Goal: Task Accomplishment & Management: Manage account settings

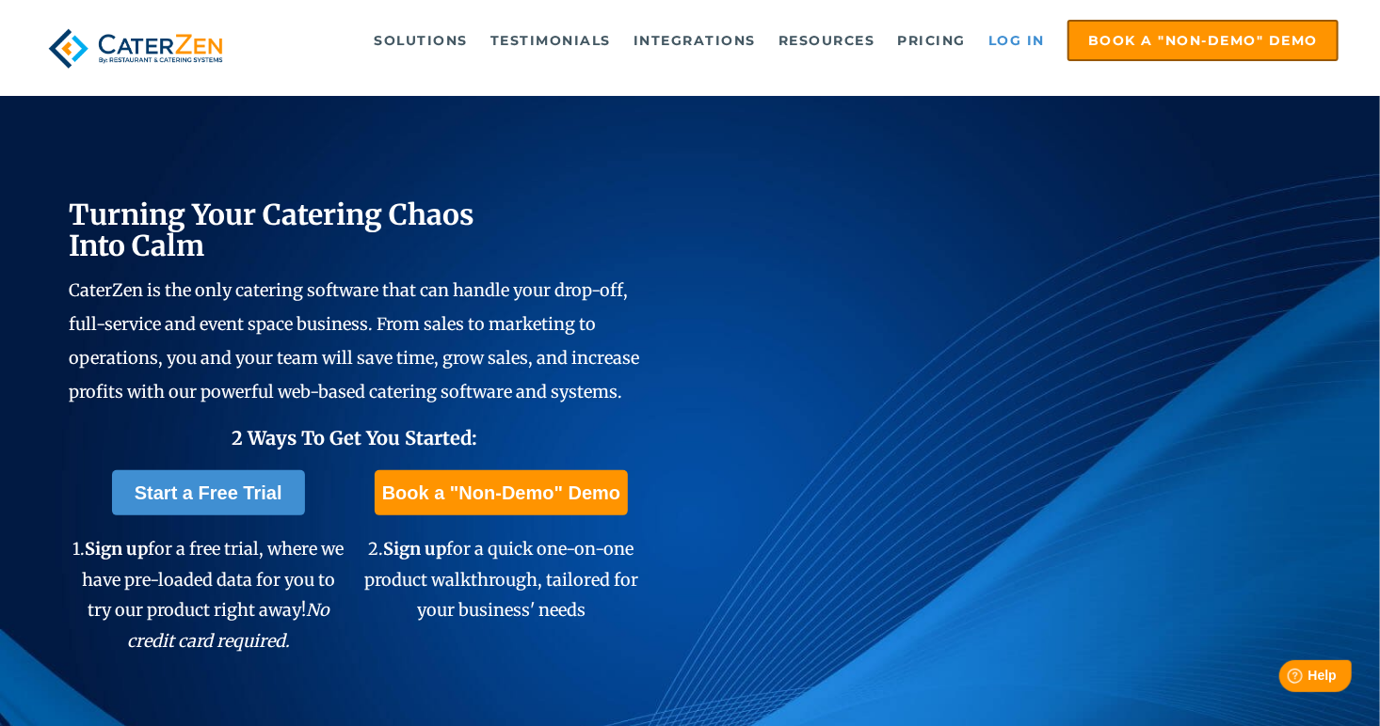
click at [1006, 31] on link "Log in" at bounding box center [1016, 41] width 75 height 38
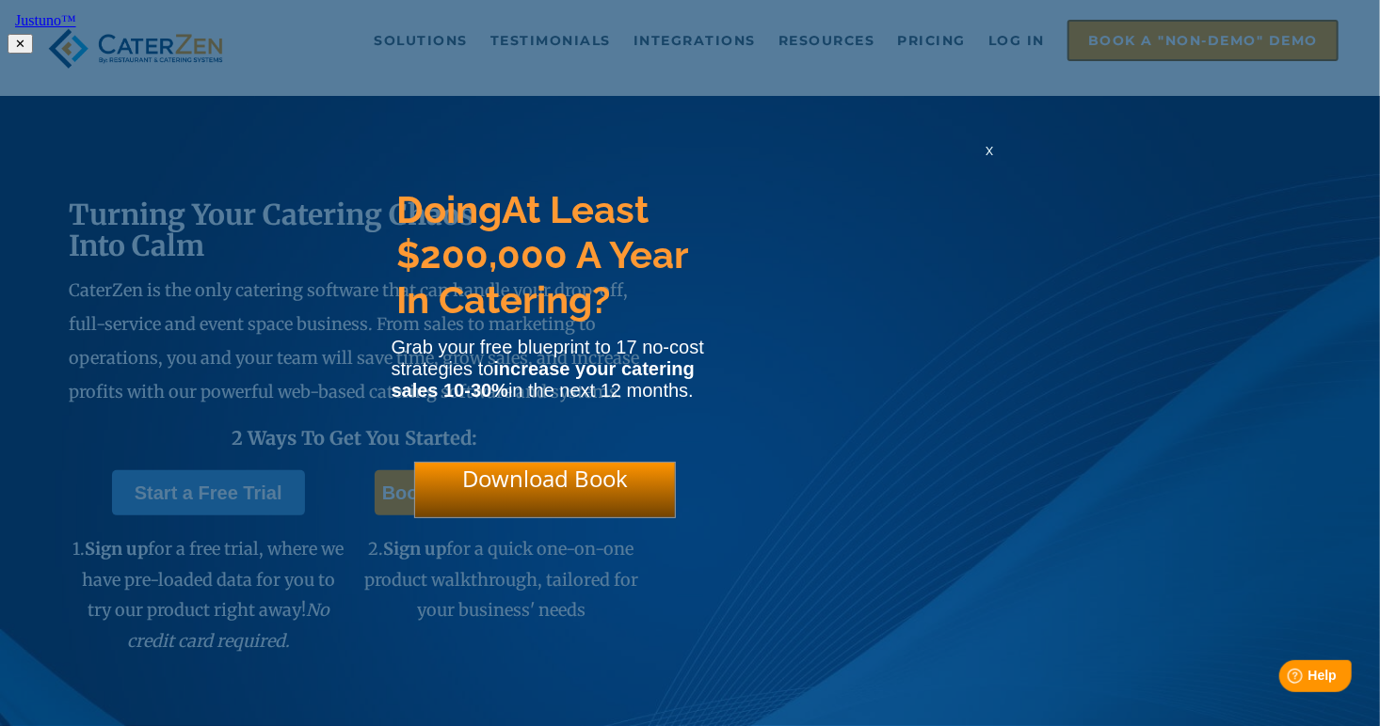
click at [988, 158] on span "x" at bounding box center [990, 150] width 8 height 18
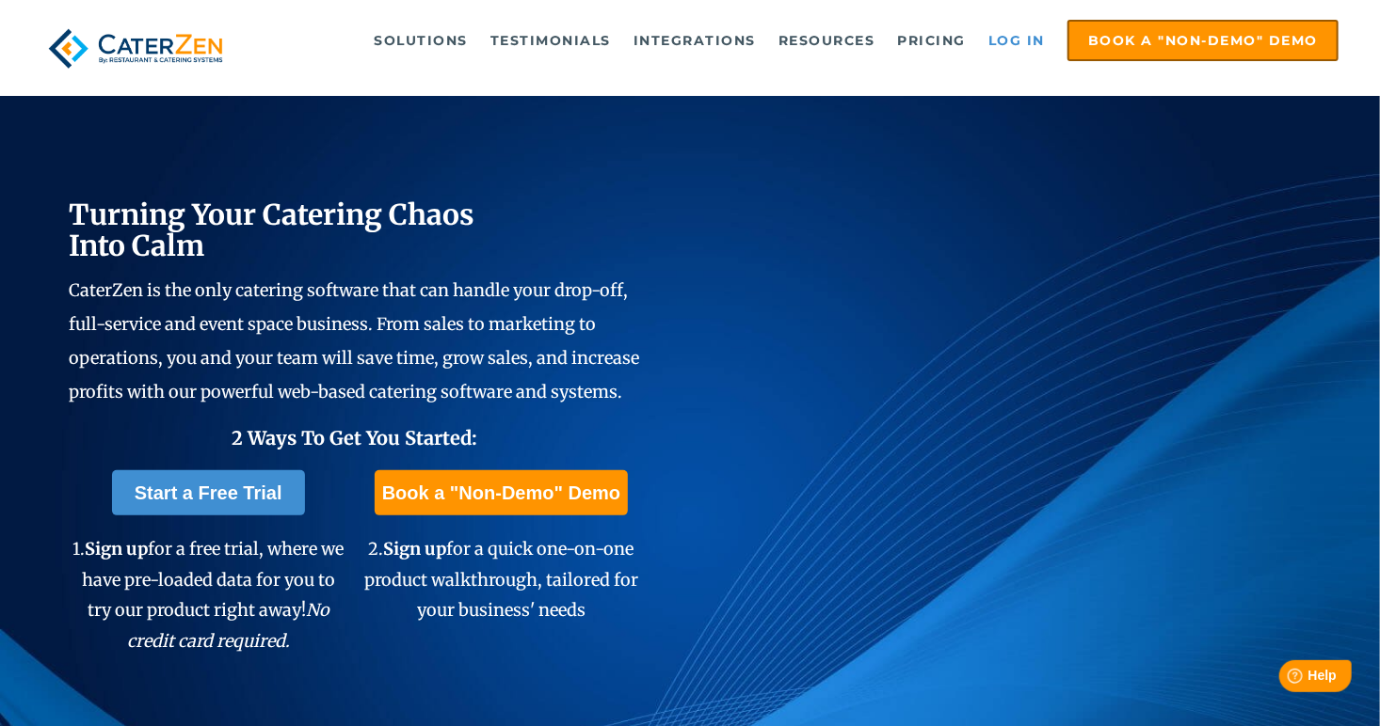
click at [1021, 30] on link "Log in" at bounding box center [1016, 41] width 75 height 38
